Goal: Task Accomplishment & Management: Manage account settings

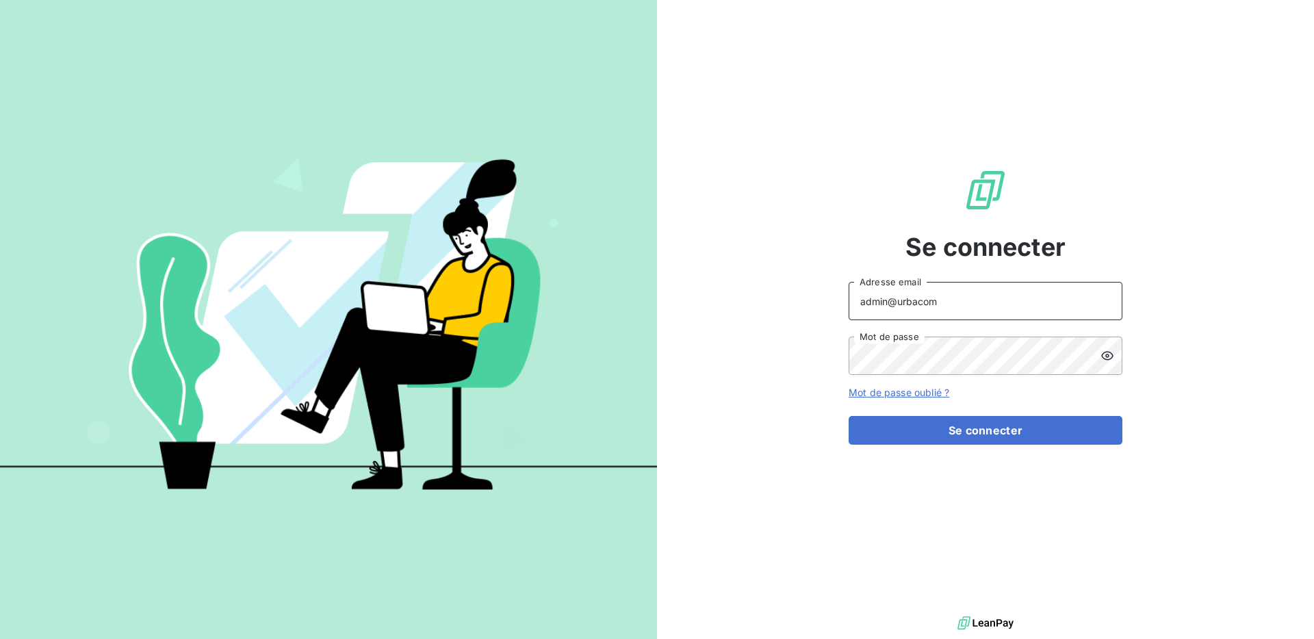
click at [971, 312] on input "admin@urbacom" at bounding box center [986, 301] width 274 height 38
type input "admin@lpa"
click at [944, 423] on button "Se connecter" at bounding box center [986, 430] width 274 height 29
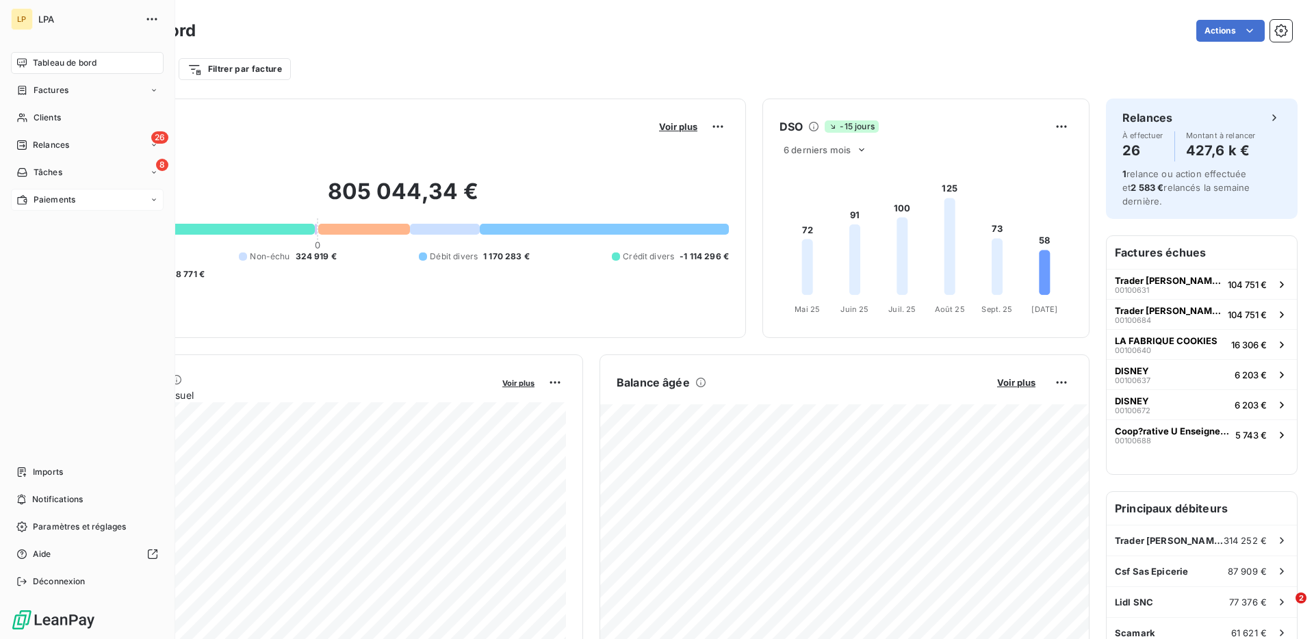
click at [46, 196] on span "Paiements" at bounding box center [55, 200] width 42 height 12
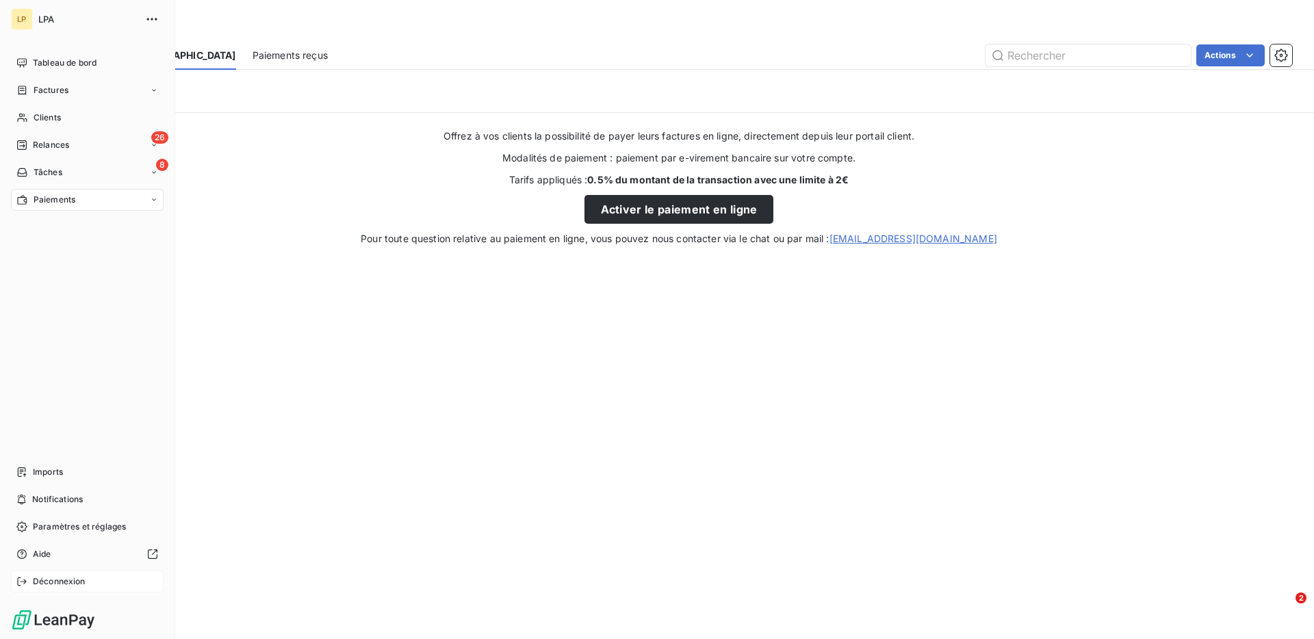
click at [46, 589] on div "Déconnexion" at bounding box center [87, 582] width 153 height 22
